Goal: Transaction & Acquisition: Subscribe to service/newsletter

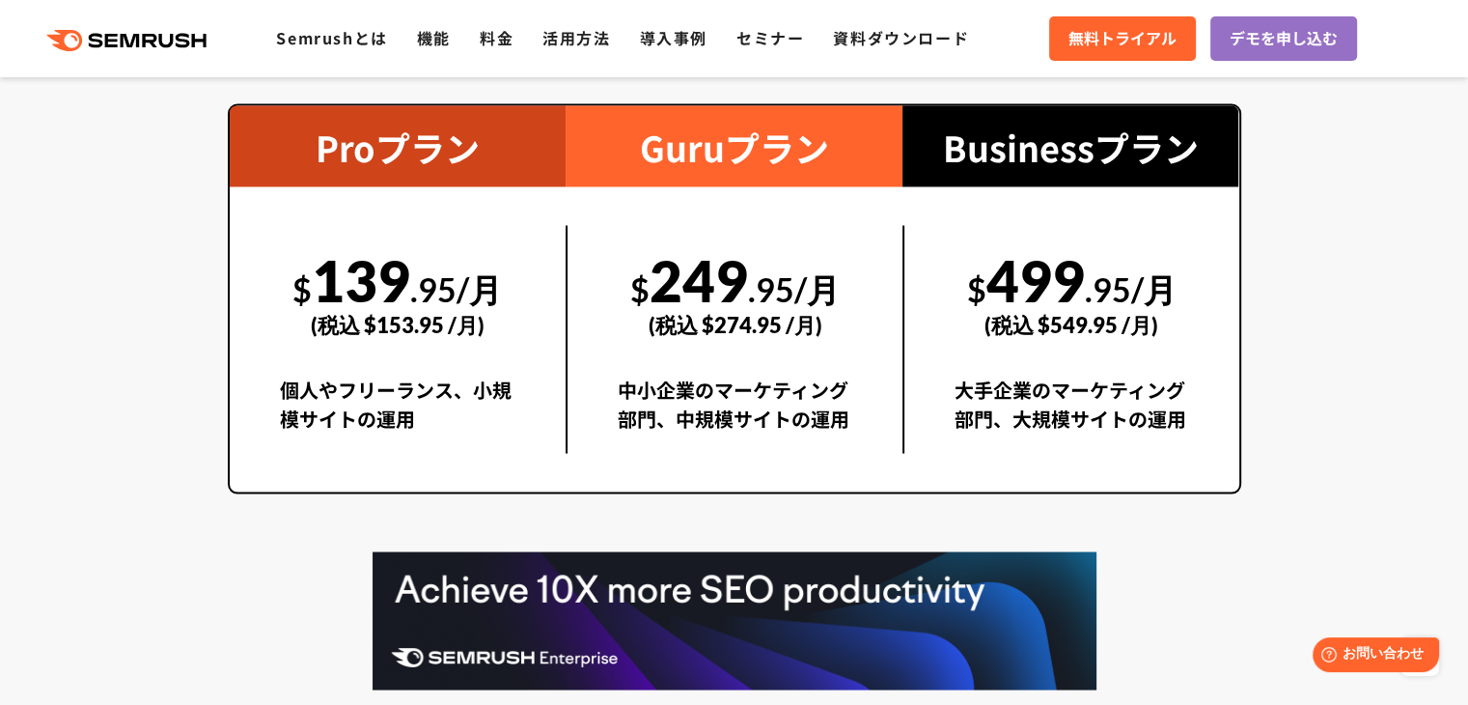
scroll to position [4054, 0]
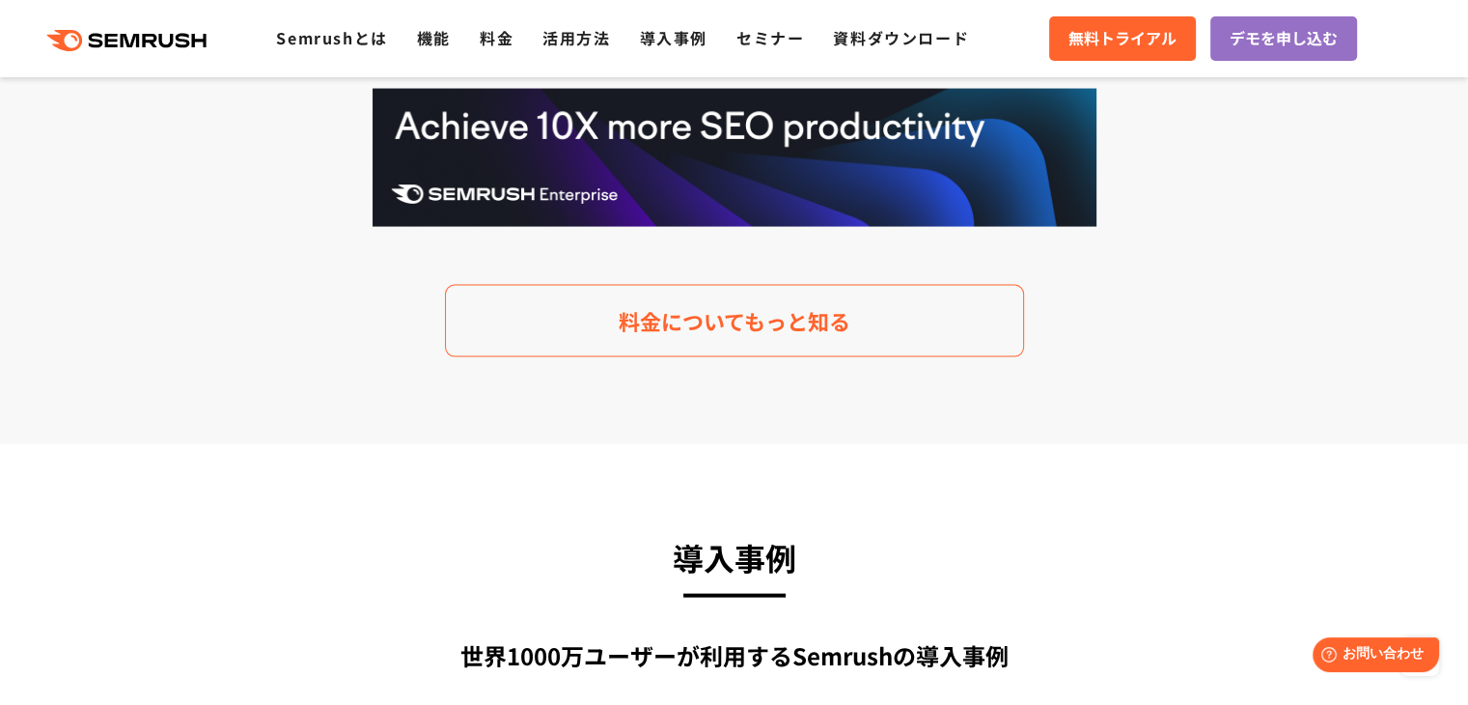
click at [493, 53] on div ".cls {fill: #FF642D;} .cls {fill: #FF642D;} Semrushとは 機能 料金 活用方法 導入事例 セミナー 資料ダウ…" at bounding box center [734, 39] width 1468 height 58
click at [498, 37] on link "料金" at bounding box center [497, 37] width 34 height 23
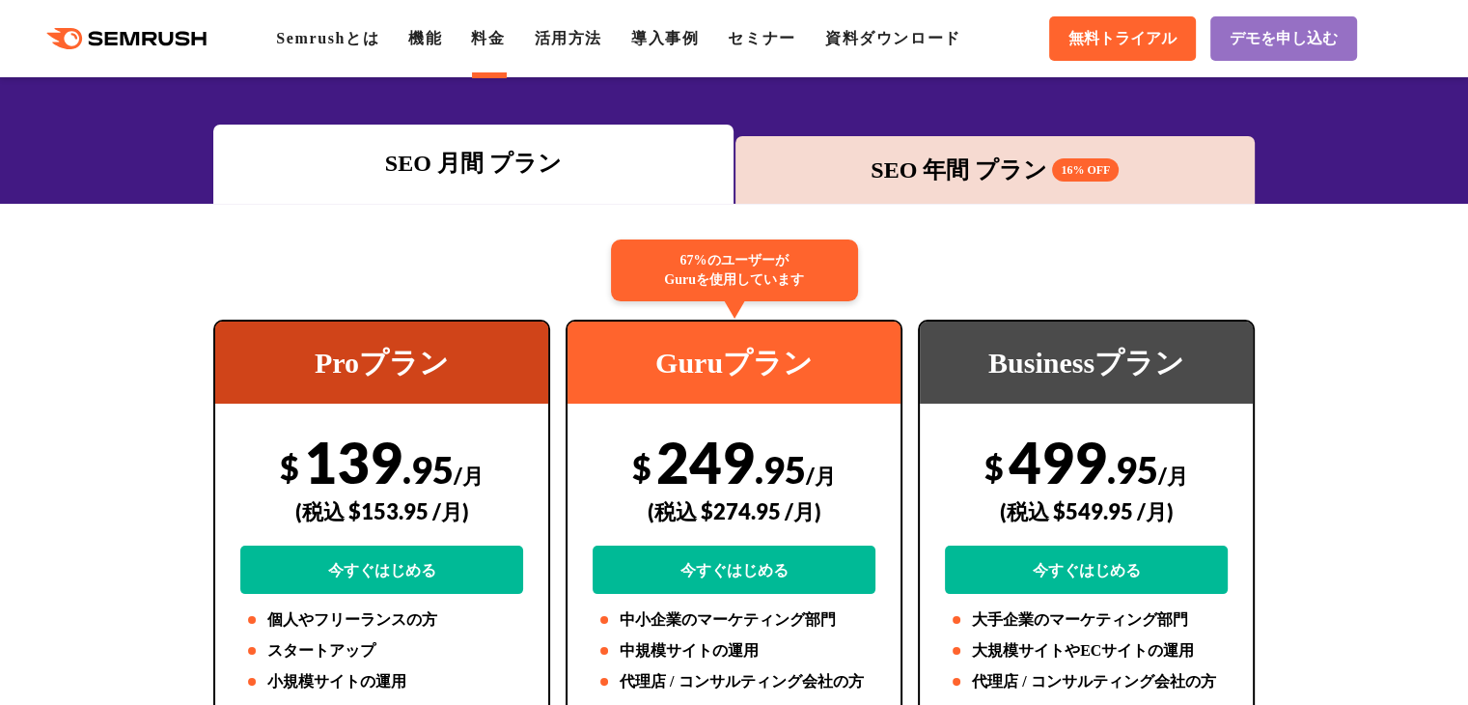
scroll to position [483, 0]
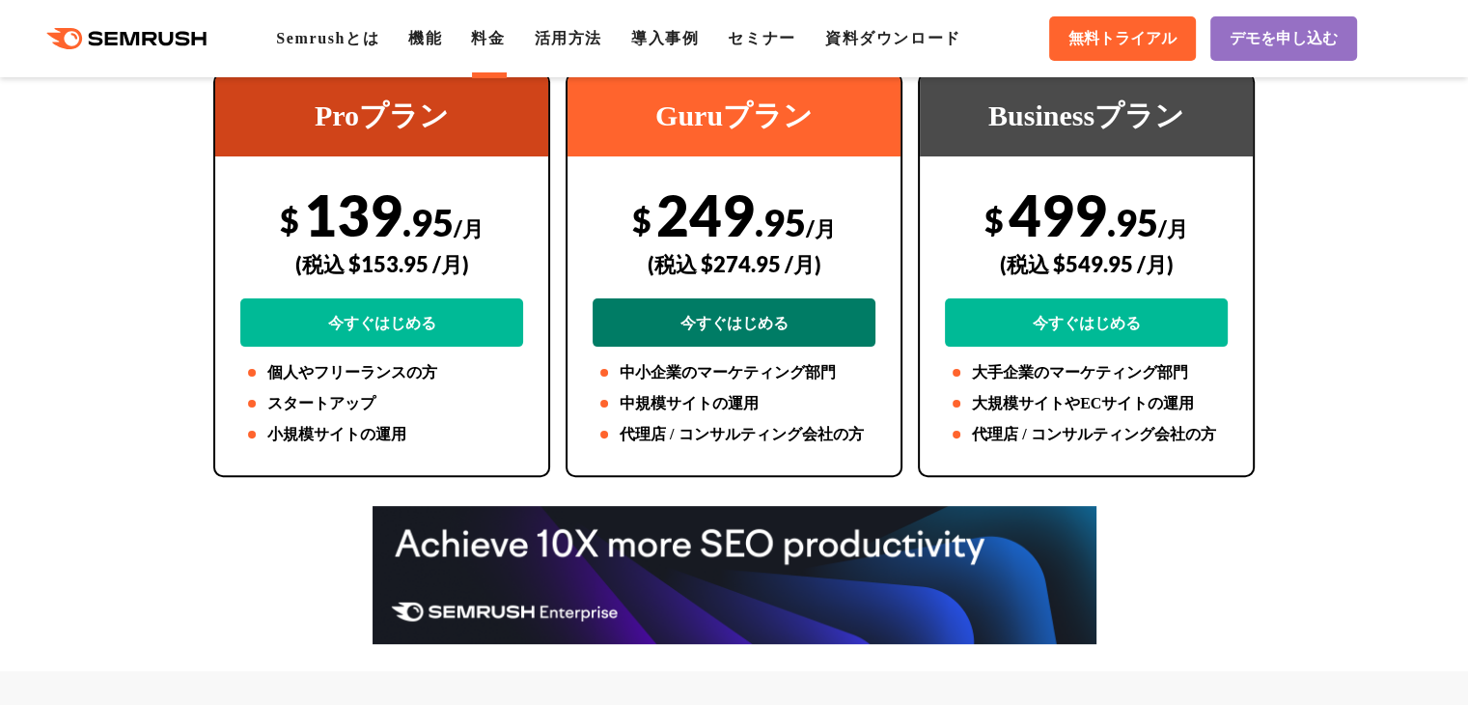
click at [823, 317] on link "今すぐはじめる" at bounding box center [734, 322] width 283 height 48
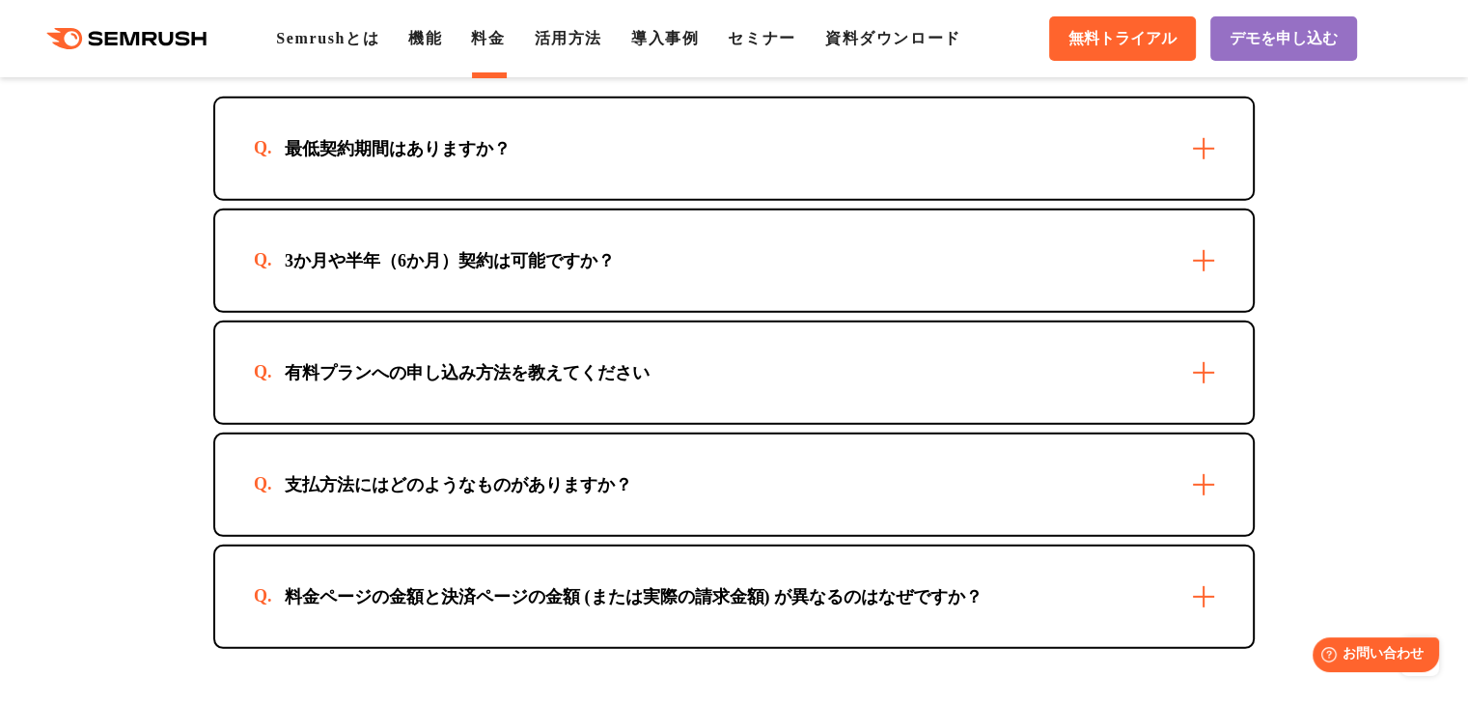
scroll to position [5212, 0]
